Goal: Find specific page/section: Find specific page/section

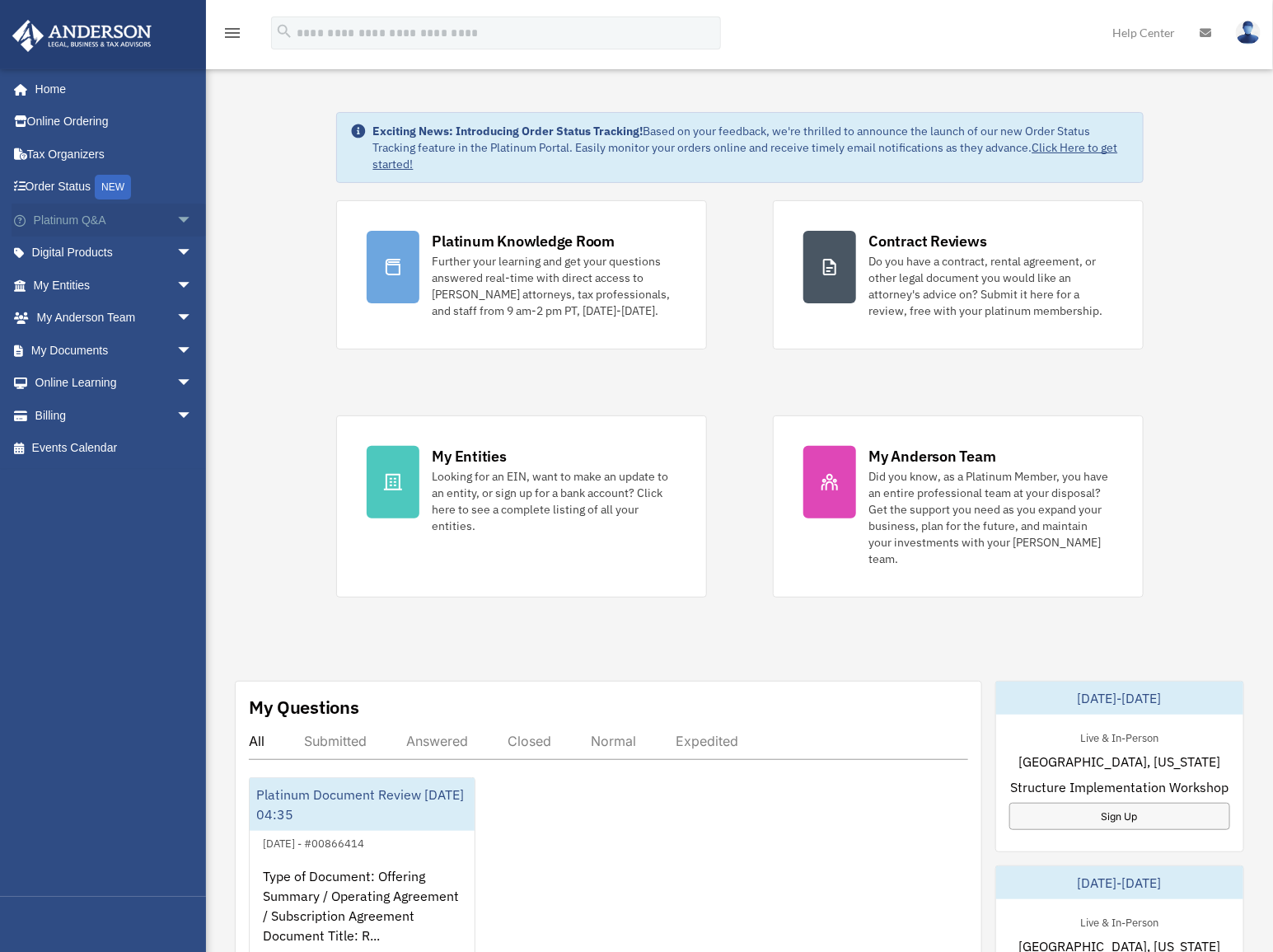
click at [176, 216] on span "arrow_drop_down" at bounding box center [193, 220] width 33 height 34
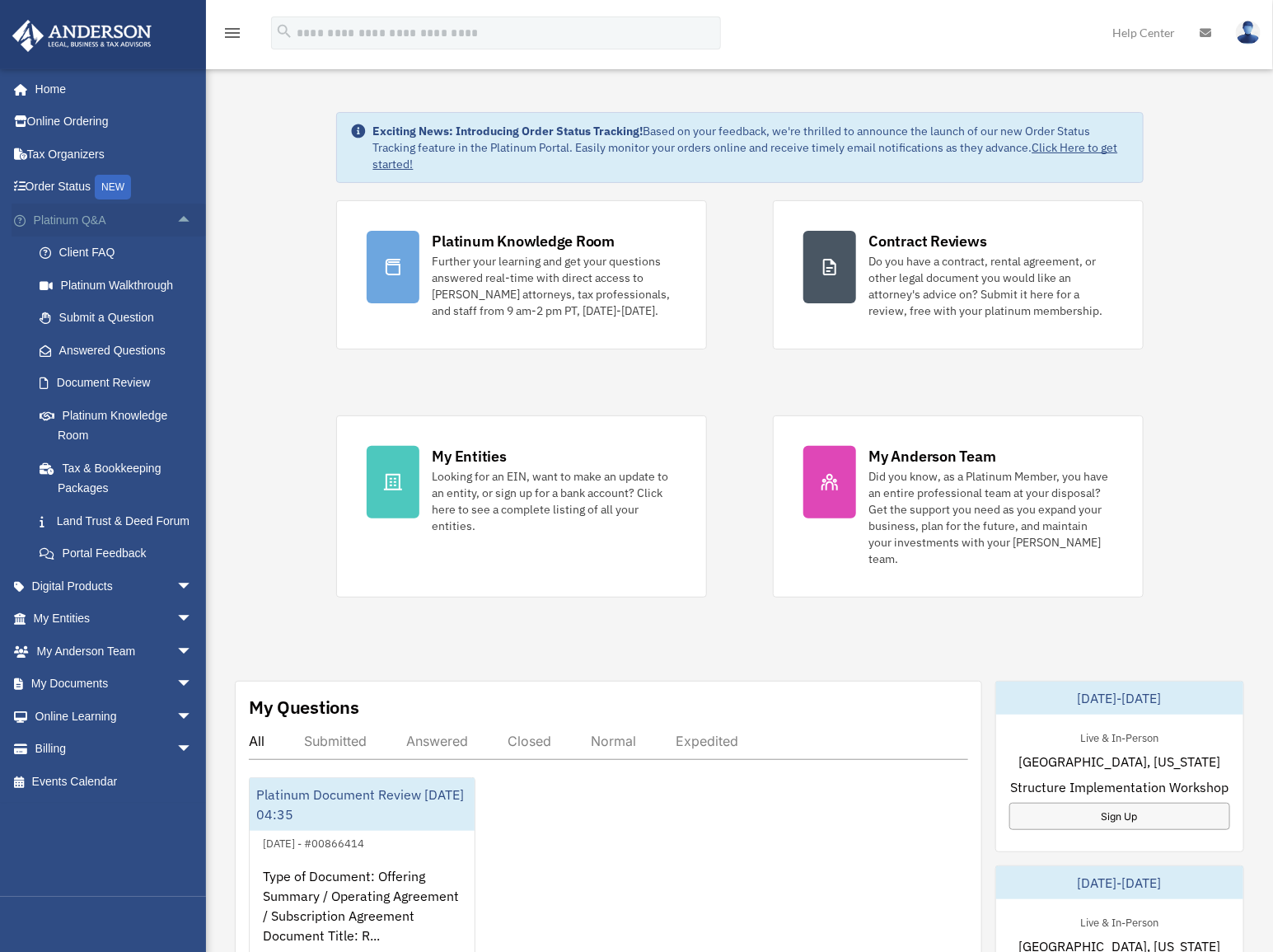
click at [176, 219] on span "arrow_drop_up" at bounding box center [193, 220] width 33 height 34
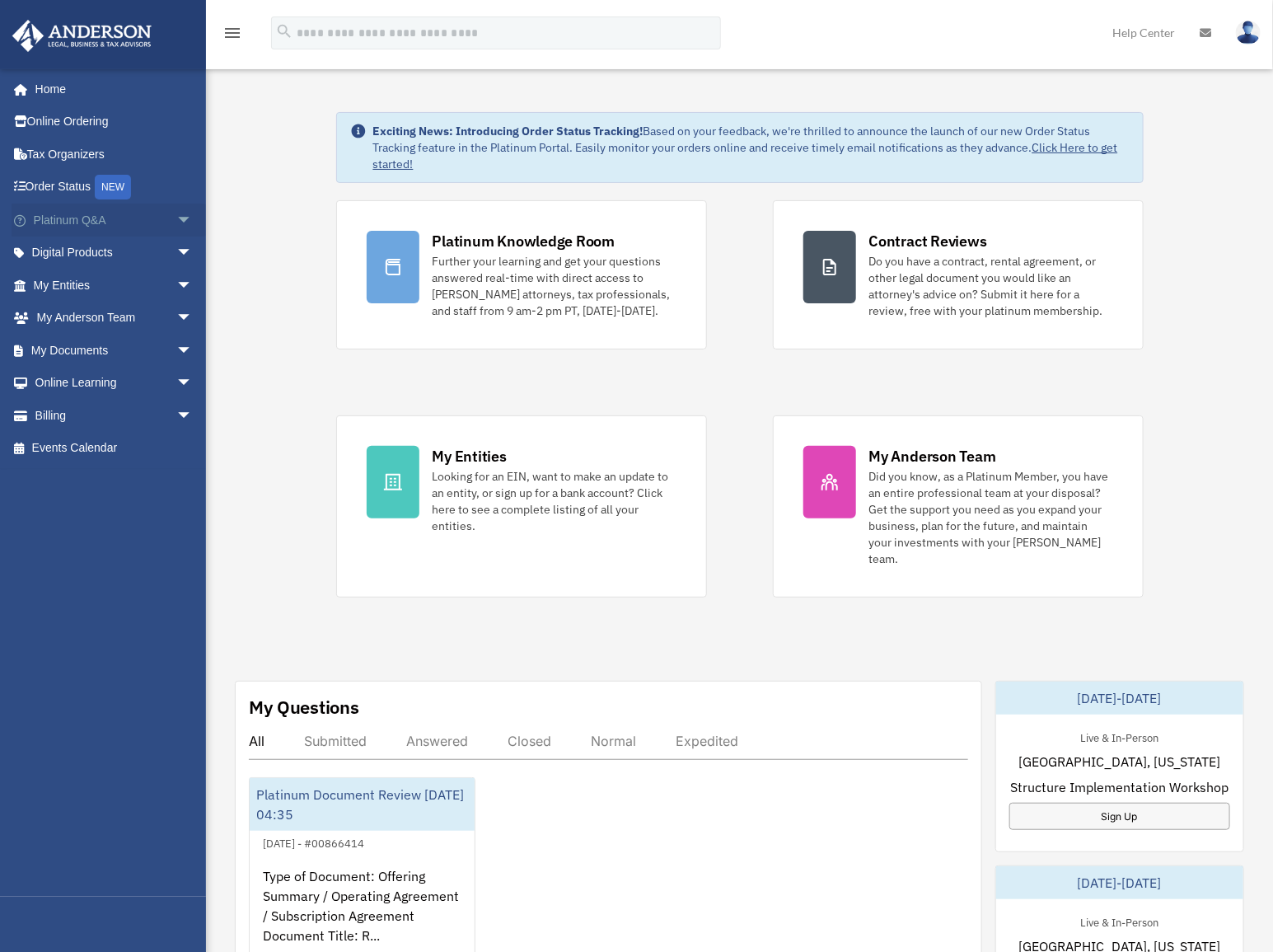
click at [176, 217] on span "arrow_drop_down" at bounding box center [193, 220] width 33 height 34
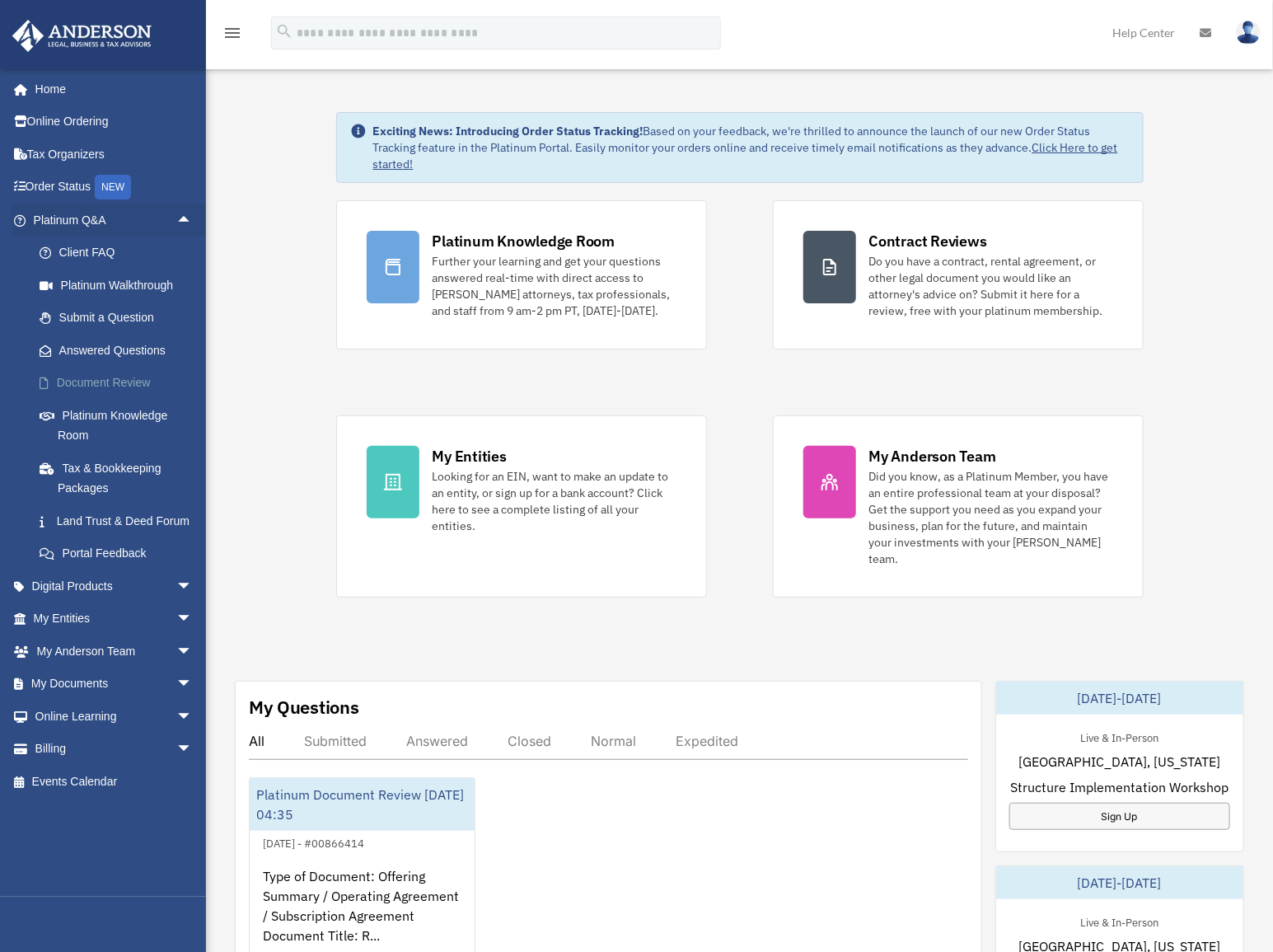
click at [124, 376] on link "Document Review" at bounding box center [121, 384] width 195 height 33
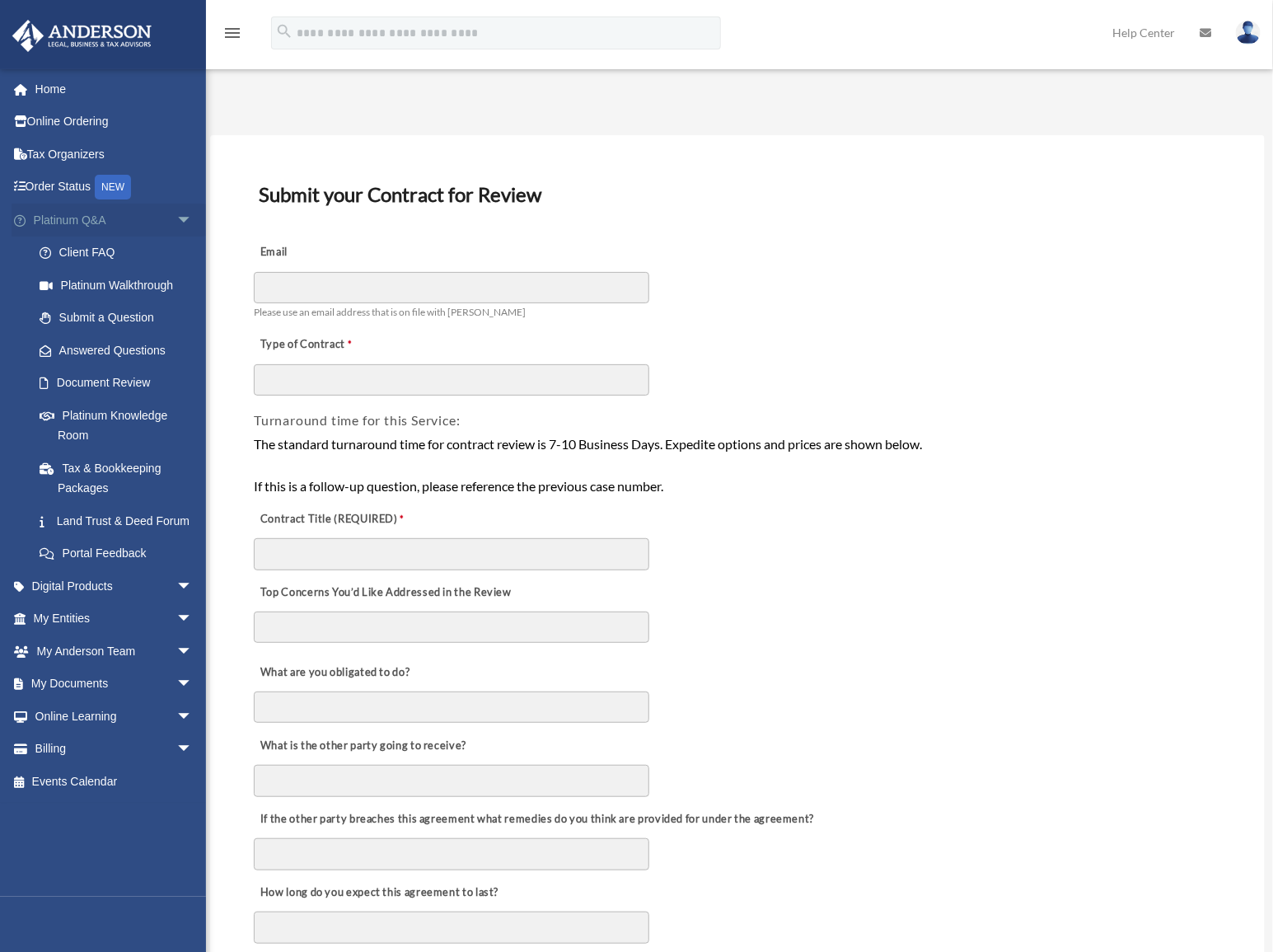
click at [176, 218] on span "arrow_drop_down" at bounding box center [193, 220] width 33 height 34
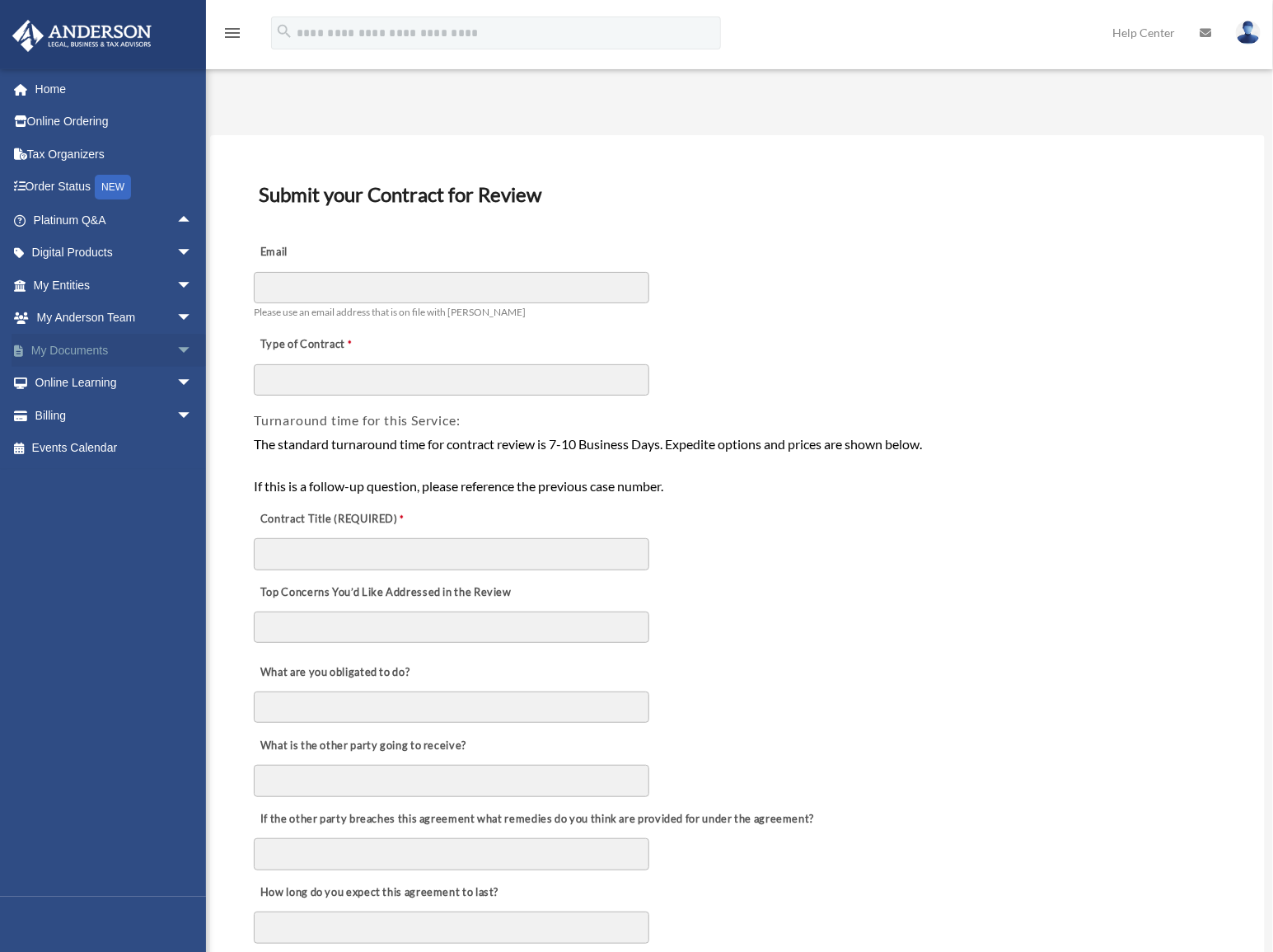
click at [176, 346] on span "arrow_drop_down" at bounding box center [193, 350] width 33 height 34
click at [99, 421] on link "Meeting Minutes" at bounding box center [121, 416] width 195 height 33
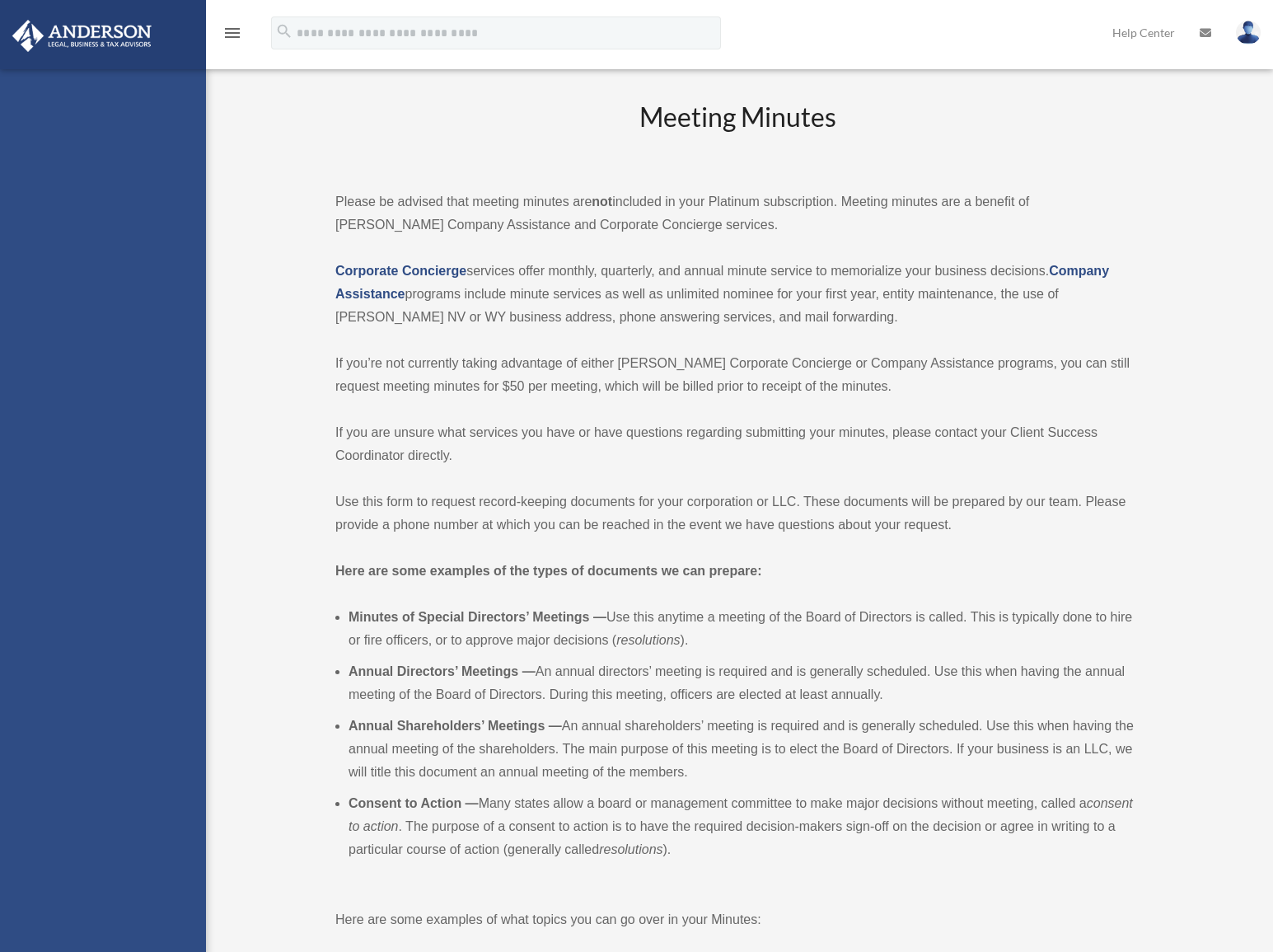
click at [80, 408] on div "kjm93vmi@gmail.com Sign Out kjm93vmi@gmail.com Home Online Ordering Tax Organiz…" at bounding box center [103, 544] width 206 height 952
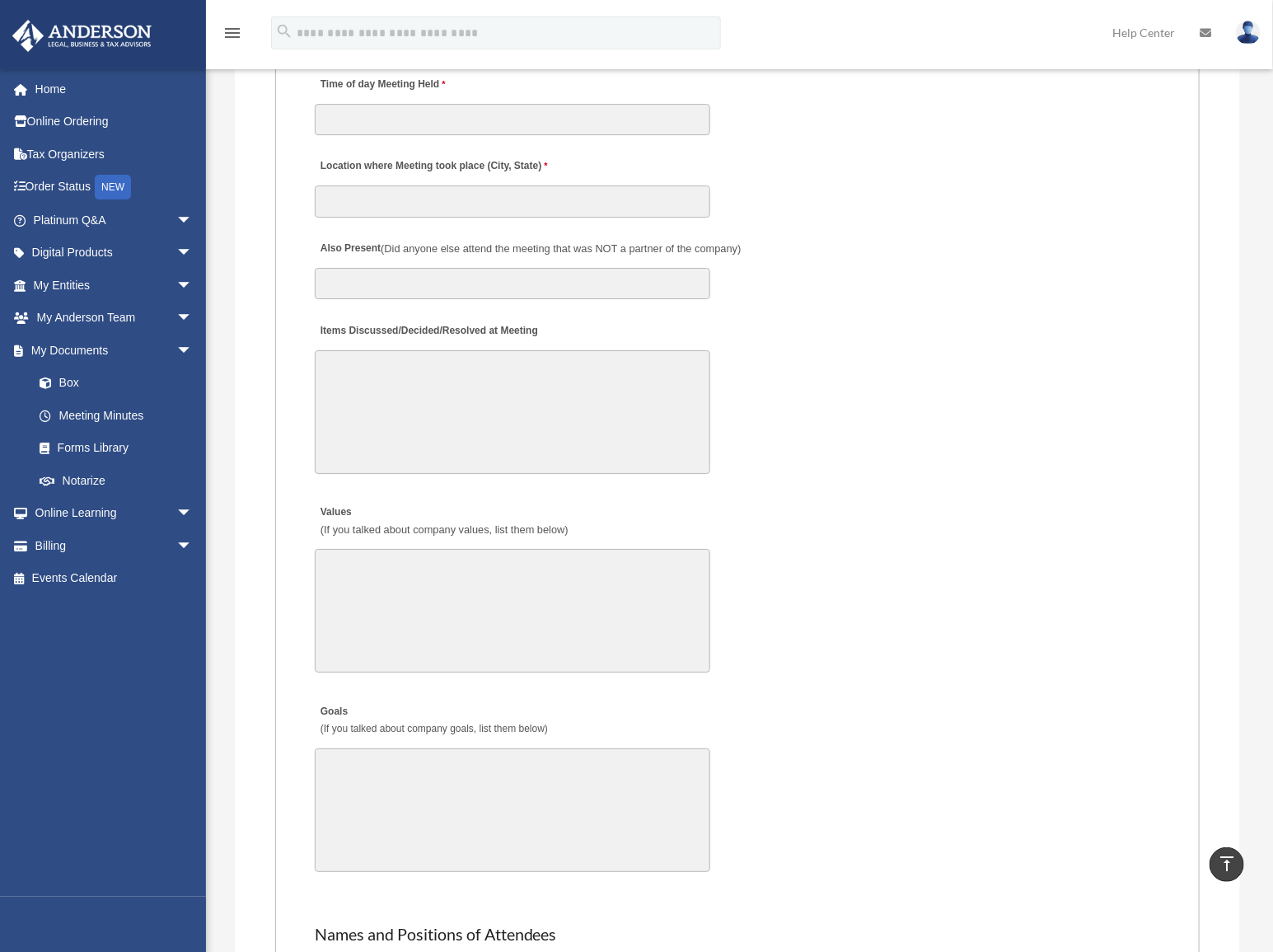
scroll to position [2483, 0]
